Goal: Communication & Community: Answer question/provide support

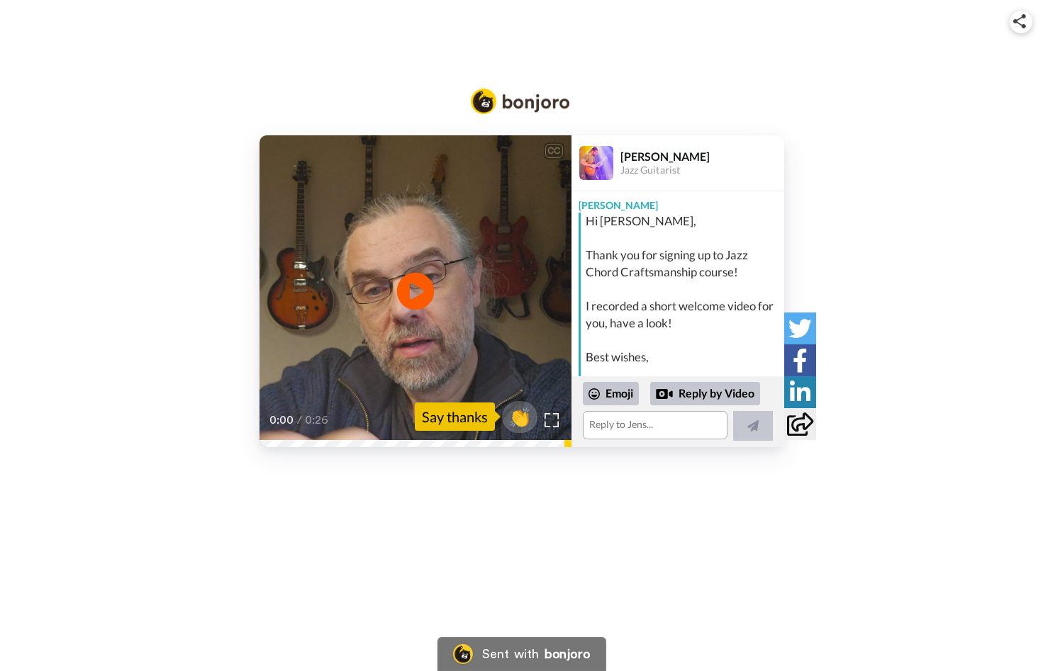
click at [408, 292] on icon at bounding box center [415, 291] width 38 height 38
click at [554, 152] on div "CC" at bounding box center [554, 151] width 18 height 14
click at [548, 418] on img at bounding box center [551, 420] width 15 height 15
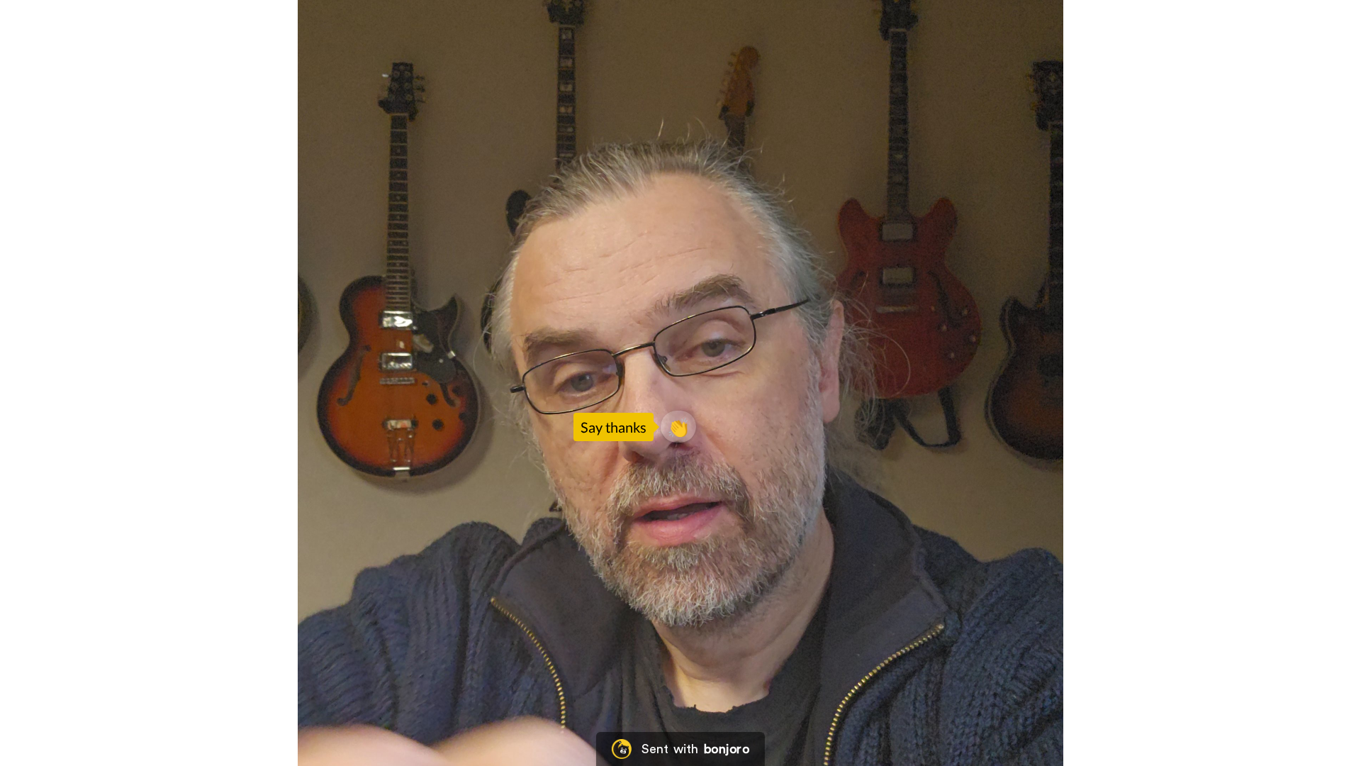
click at [1042, 266] on video at bounding box center [680, 383] width 1361 height 766
click at [442, 207] on video at bounding box center [680, 383] width 1361 height 766
click at [807, 671] on video at bounding box center [680, 383] width 1361 height 766
click at [802, 671] on video at bounding box center [680, 383] width 1361 height 766
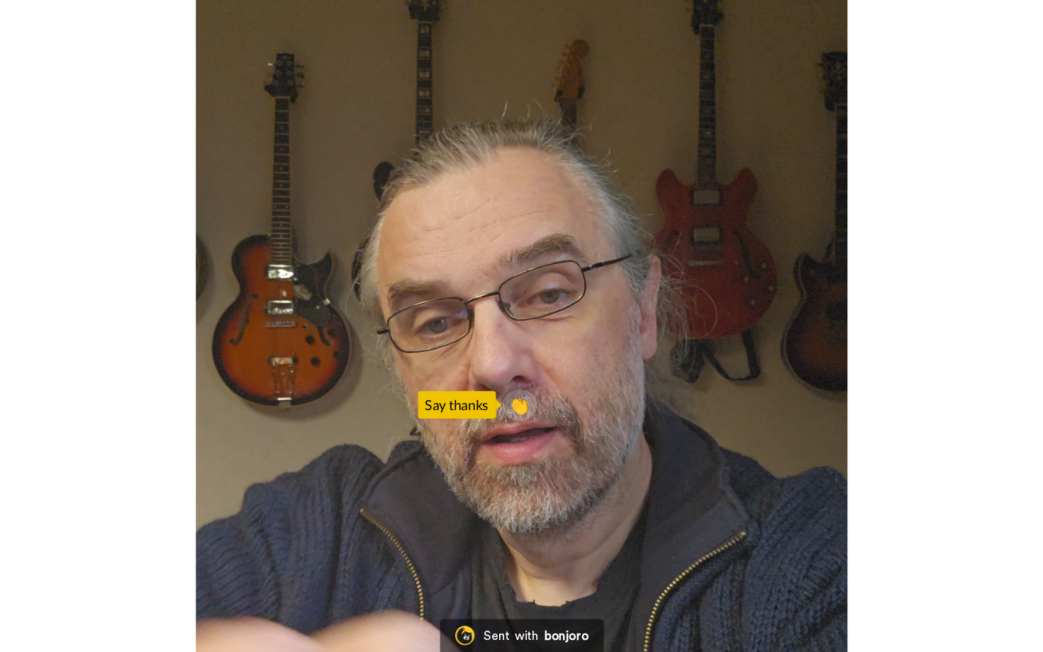
scroll to position [118, 0]
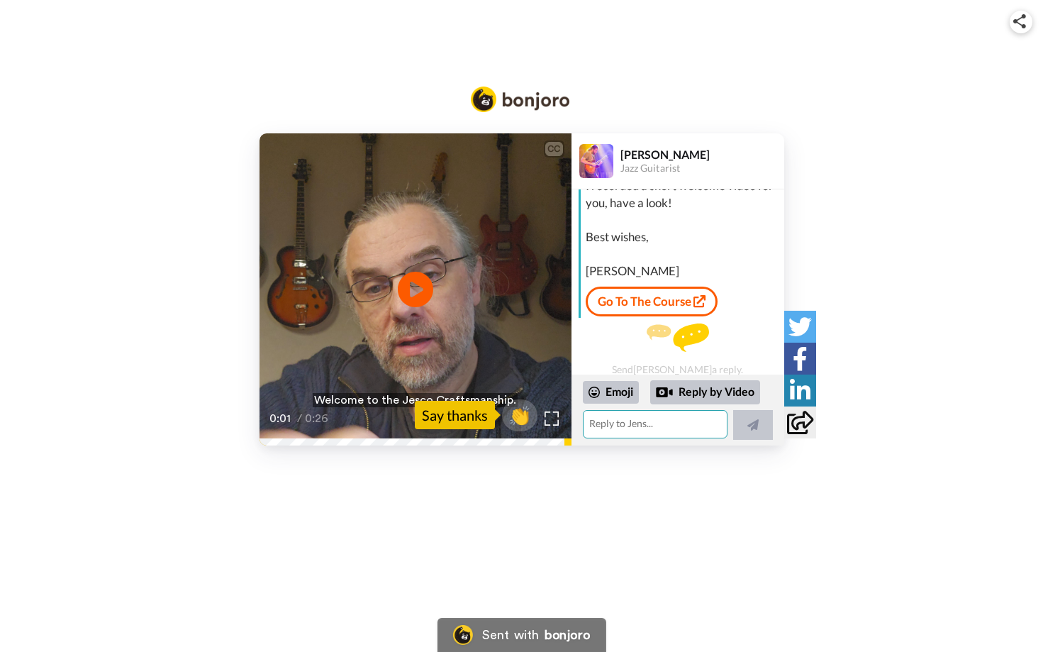
click at [657, 423] on textarea at bounding box center [655, 424] width 145 height 28
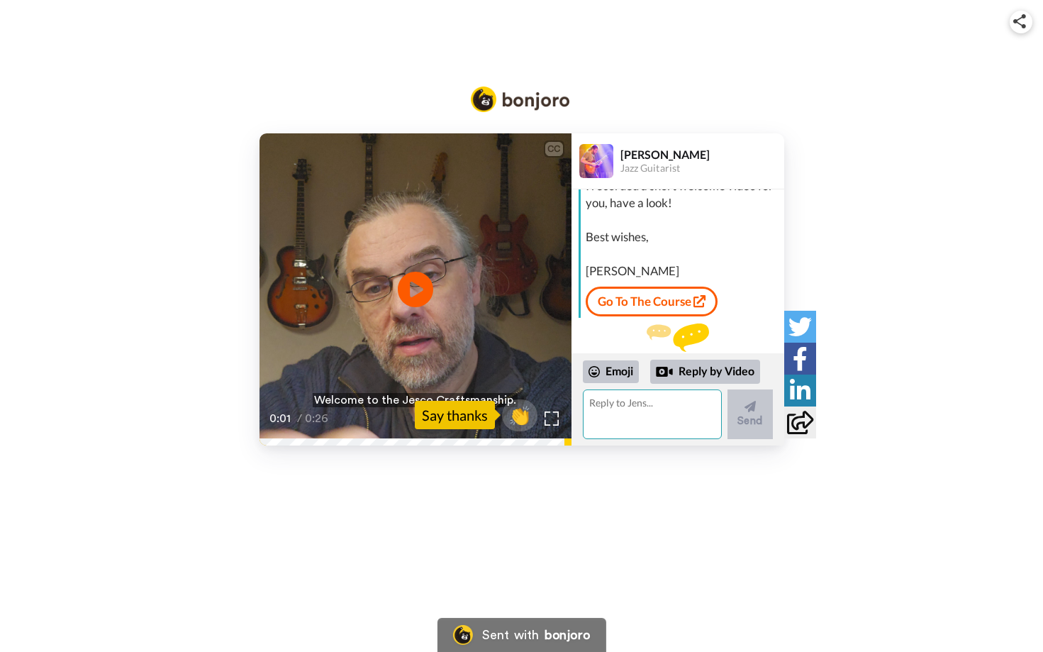
click at [607, 403] on textarea at bounding box center [652, 414] width 139 height 50
click at [647, 410] on textarea at bounding box center [652, 414] width 139 height 50
click at [657, 408] on textarea at bounding box center [652, 414] width 139 height 50
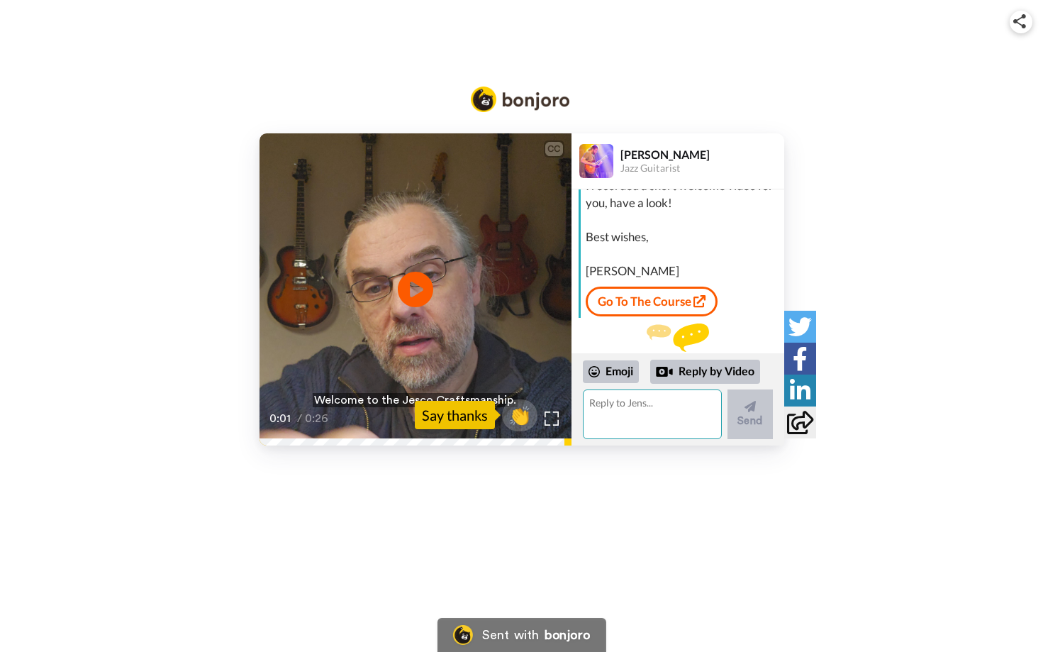
paste textarea "Hey [PERSON_NAME], I’ve been following you on YouTube for quite a while, and th…"
type textarea "Hey [PERSON_NAME], I’ve been following you on YouTube for quite a while, and th…"
click at [744, 413] on icon at bounding box center [749, 406] width 11 height 14
